Goal: Check status: Check status

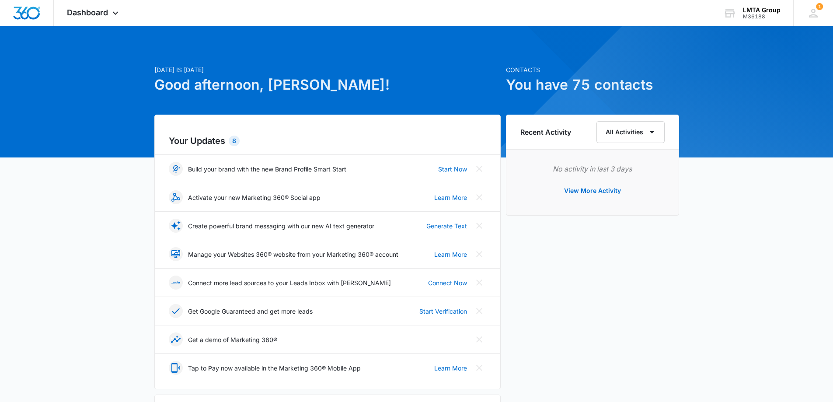
drag, startPoint x: 74, startPoint y: 17, endPoint x: 101, endPoint y: 28, distance: 29.2
click at [74, 17] on span "Dashboard" at bounding box center [87, 12] width 41 height 9
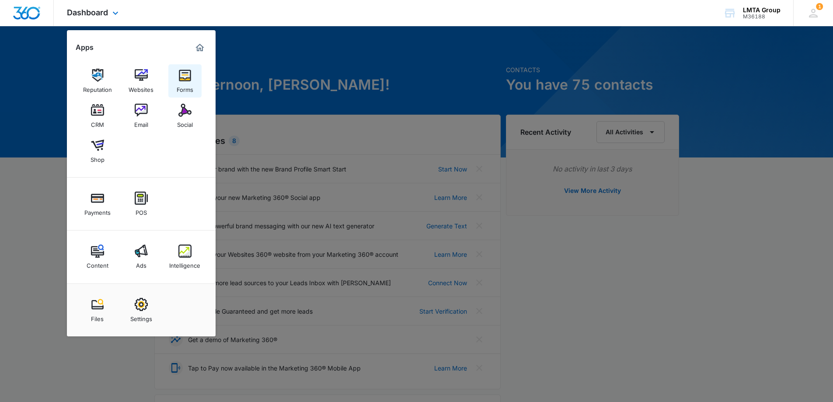
click at [184, 80] on img at bounding box center [184, 75] width 13 height 13
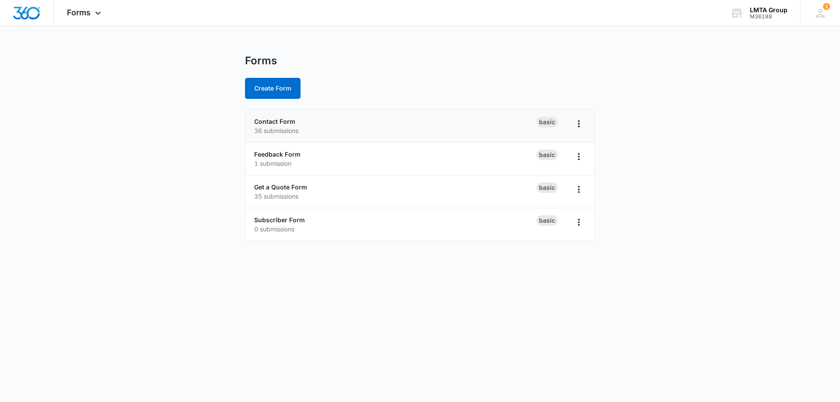
click at [274, 133] on p "36 submissions" at bounding box center [395, 130] width 282 height 9
click at [283, 122] on link "Contact Form" at bounding box center [274, 121] width 41 height 7
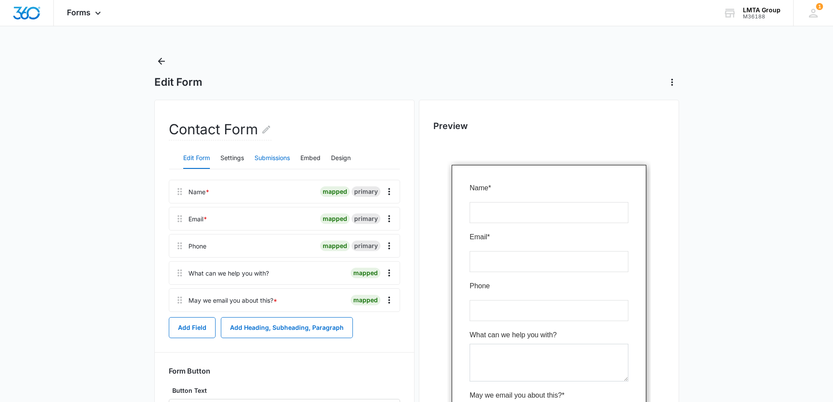
click at [281, 157] on button "Submissions" at bounding box center [272, 158] width 35 height 21
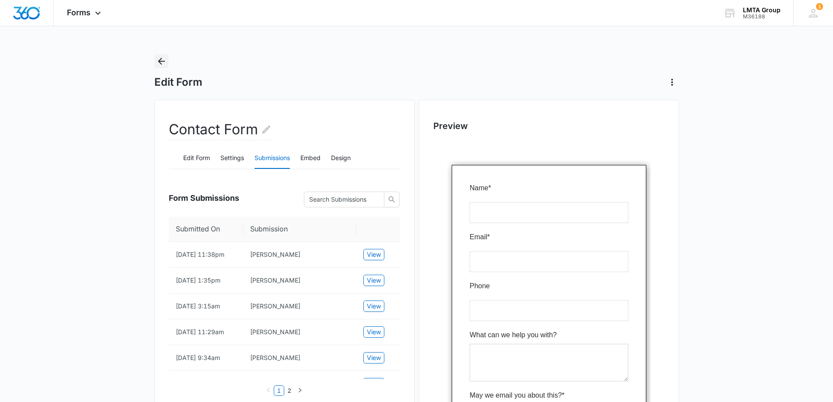
click at [159, 62] on icon "Back" at bounding box center [161, 61] width 7 height 7
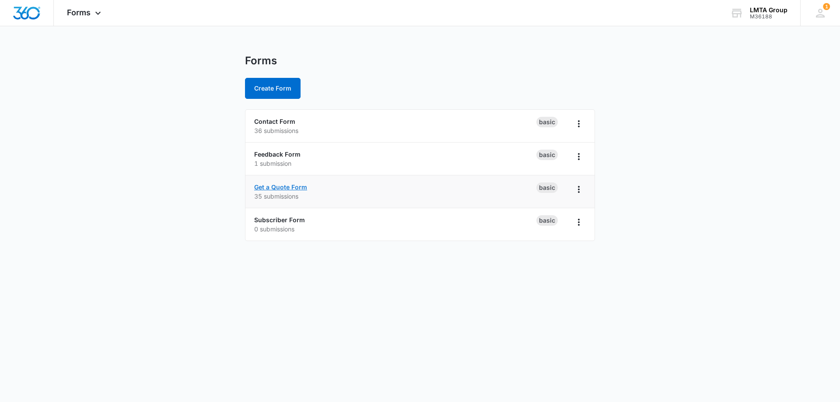
click at [302, 185] on link "Get a Quote Form" at bounding box center [280, 186] width 53 height 7
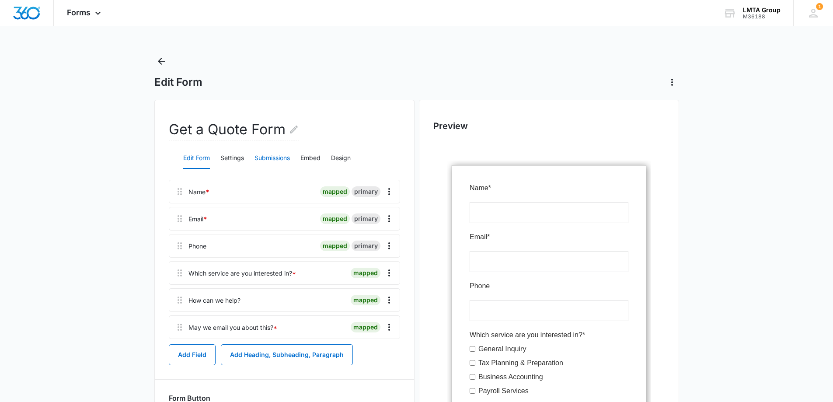
click at [260, 152] on button "Submissions" at bounding box center [272, 158] width 35 height 21
